Goal: Transaction & Acquisition: Purchase product/service

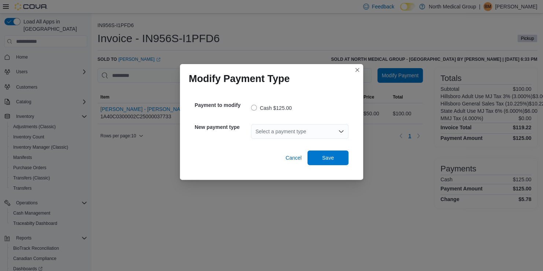
click at [279, 125] on div "Select a payment type" at bounding box center [299, 131] width 97 height 15
click at [274, 132] on div "Select a payment type" at bounding box center [299, 131] width 97 height 15
click at [273, 141] on span "Debit" at bounding box center [304, 143] width 80 height 7
click at [337, 155] on span "Save" at bounding box center [328, 157] width 32 height 15
